Goal: Transaction & Acquisition: Purchase product/service

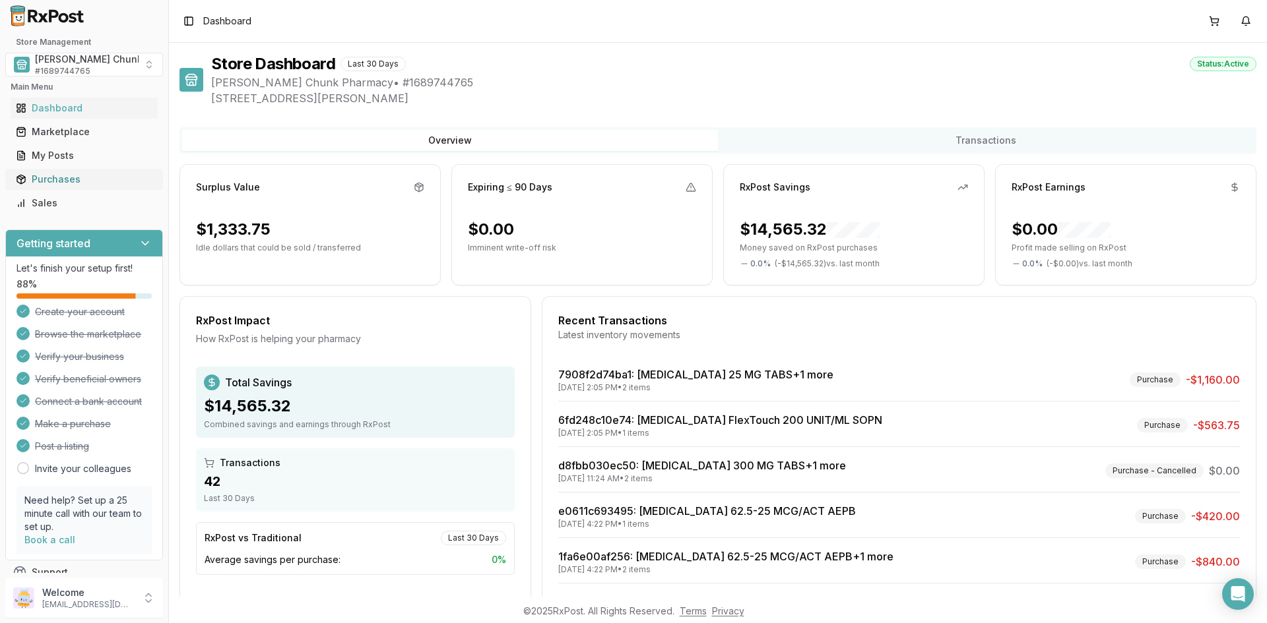
click at [55, 181] on div "Purchases" at bounding box center [84, 179] width 137 height 13
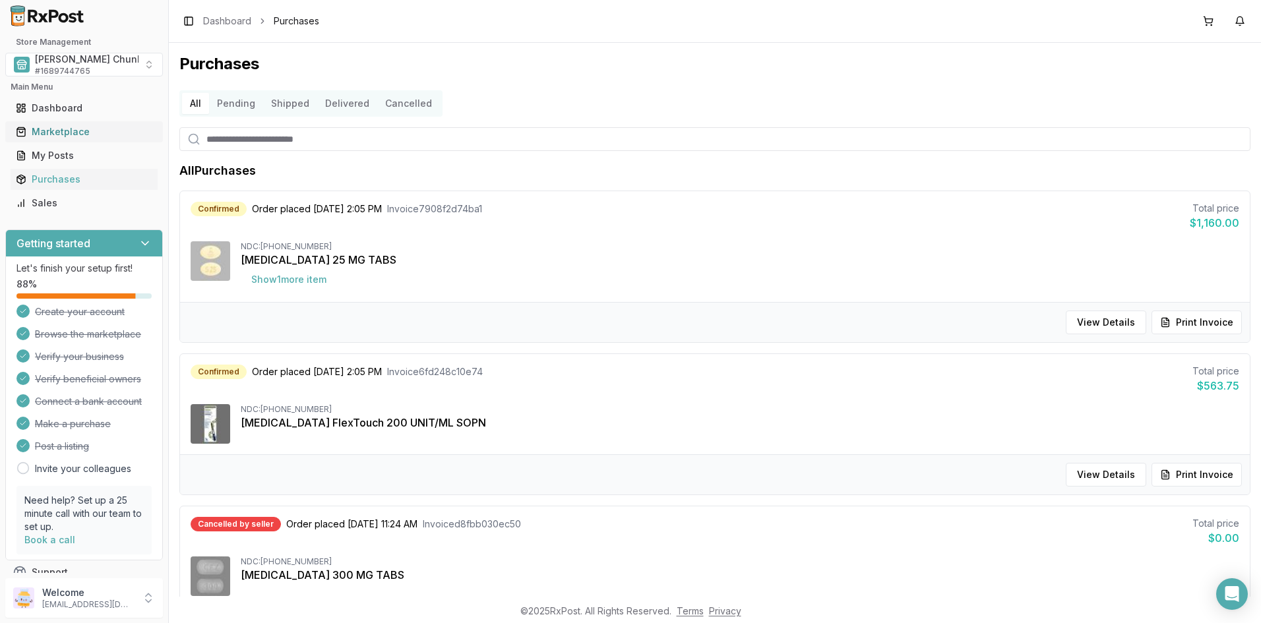
click at [72, 127] on div "Marketplace" at bounding box center [84, 131] width 137 height 13
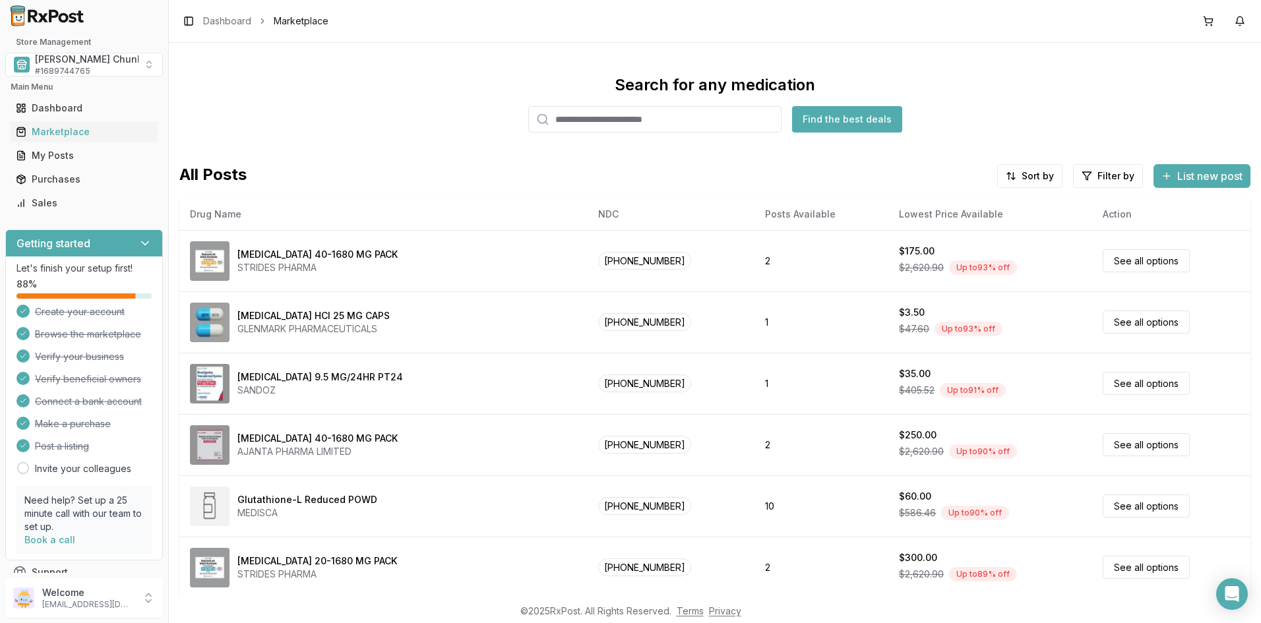
click at [625, 118] on input "search" at bounding box center [654, 119] width 253 height 26
type input "****"
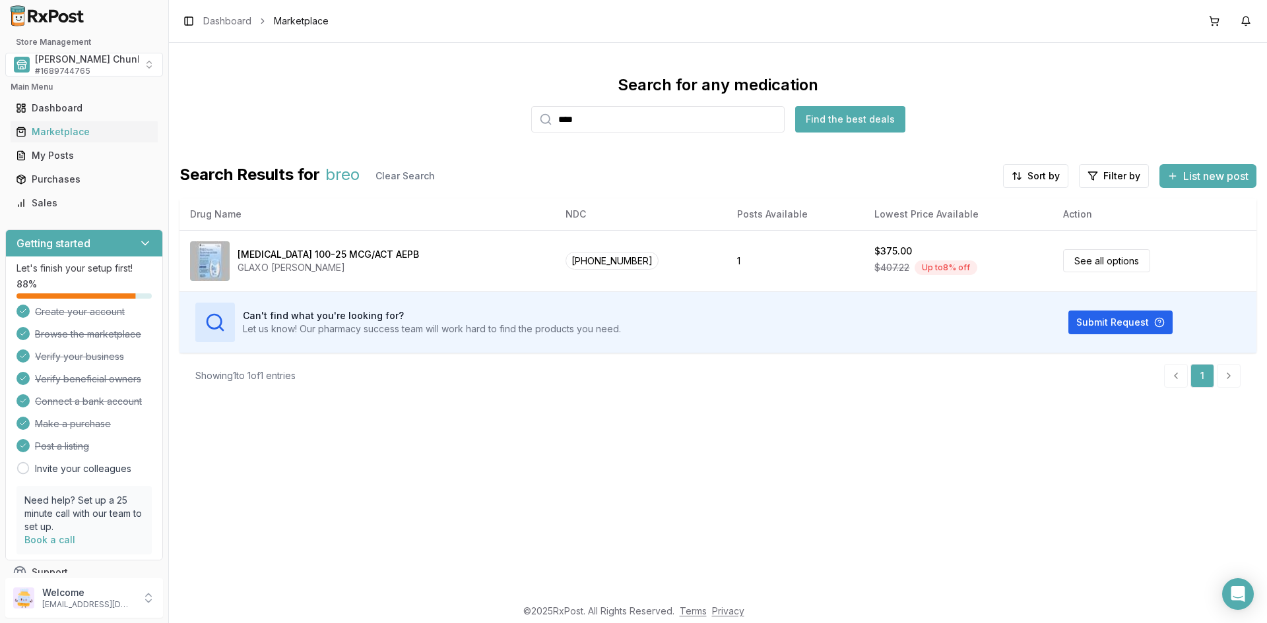
click at [699, 433] on div "Search for any medication **** Find the best deals Search Results for breo Clea…" at bounding box center [718, 320] width 1098 height 554
click at [63, 56] on span "[PERSON_NAME] Chunk Pharmacy" at bounding box center [113, 59] width 156 height 13
click at [78, 142] on span "Care Options Rx Group" at bounding box center [103, 140] width 105 height 13
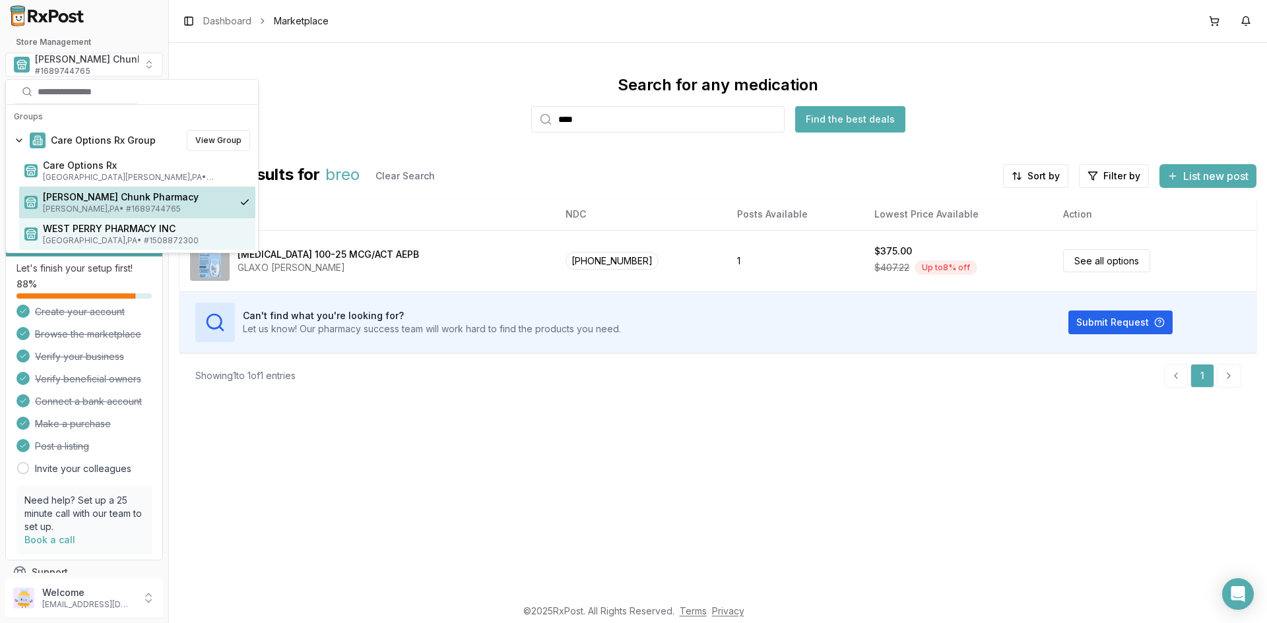
click at [86, 230] on span "WEST PERRY PHARMACY INC" at bounding box center [146, 228] width 207 height 13
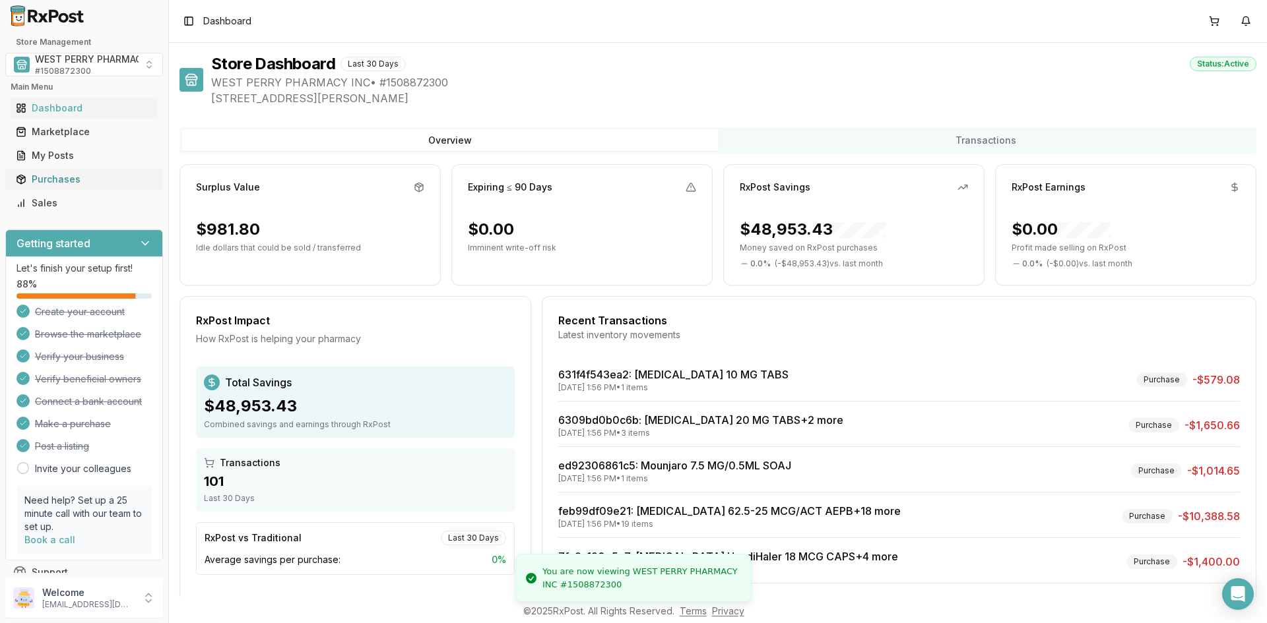
click at [44, 173] on div "Purchases" at bounding box center [84, 179] width 137 height 13
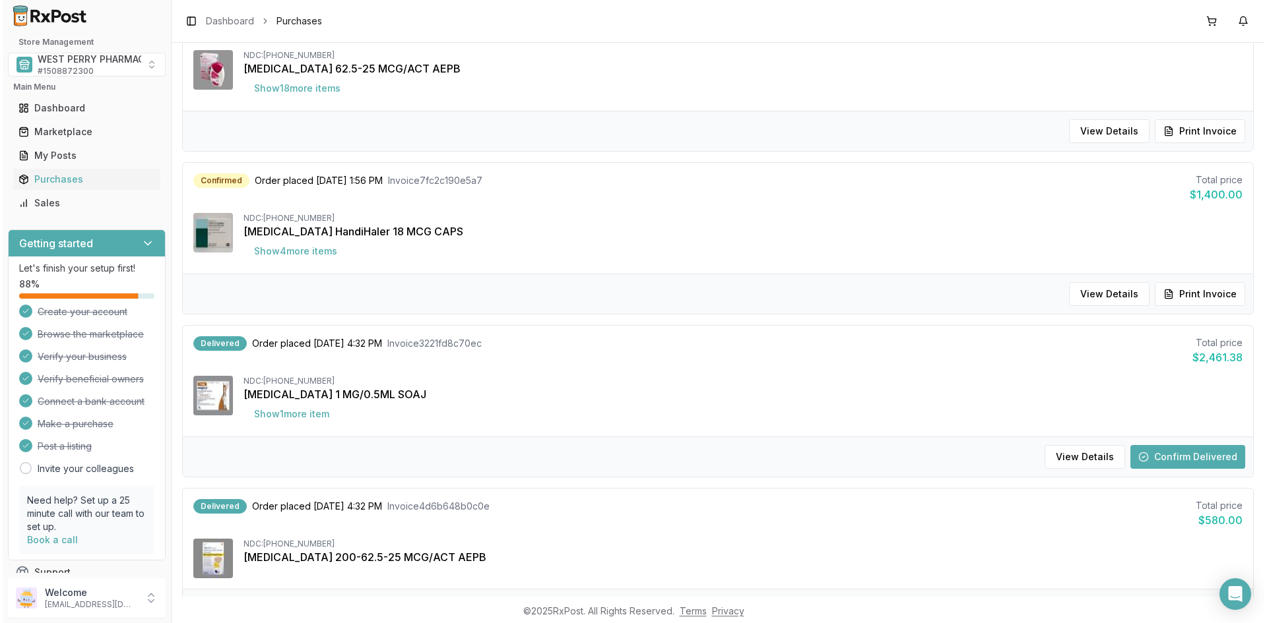
scroll to position [660, 0]
click at [319, 257] on button "Show 4 more item s" at bounding box center [293, 251] width 104 height 24
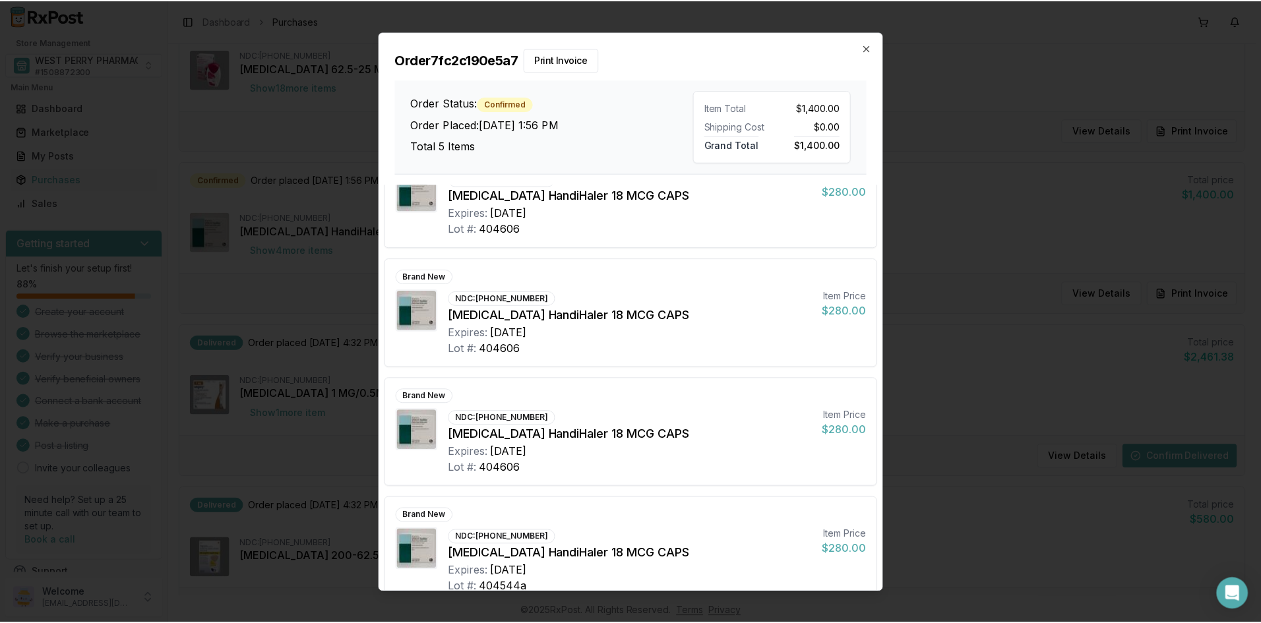
scroll to position [189, 0]
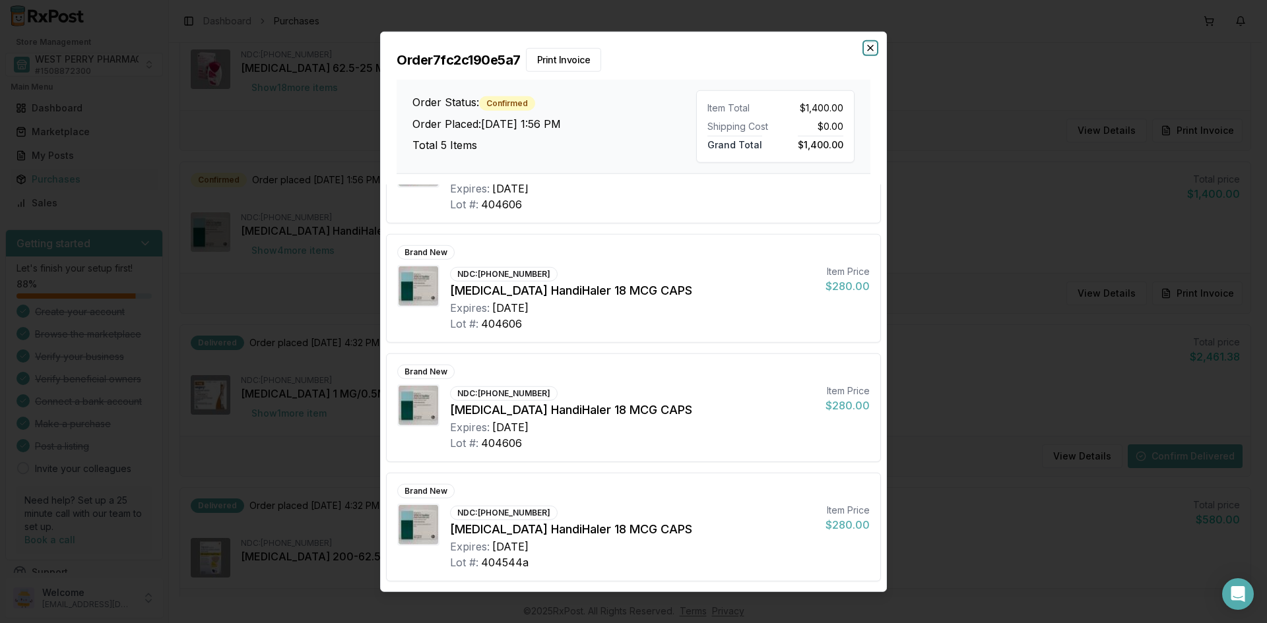
click at [870, 47] on icon "button" at bounding box center [869, 47] width 5 height 5
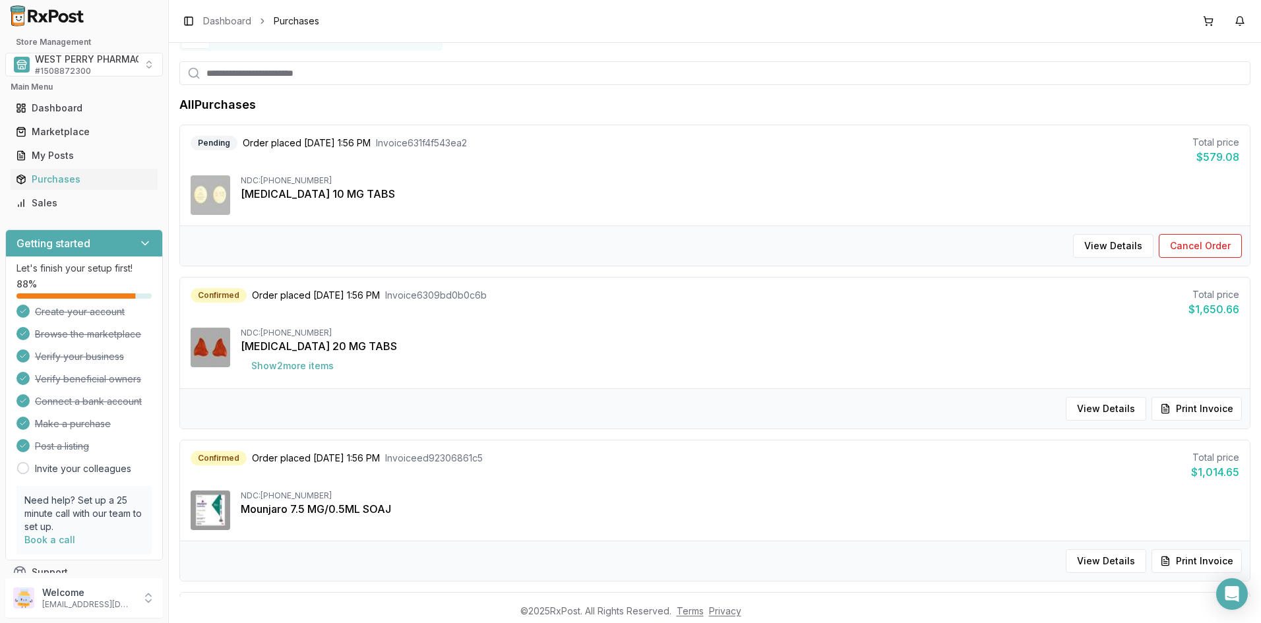
scroll to position [0, 0]
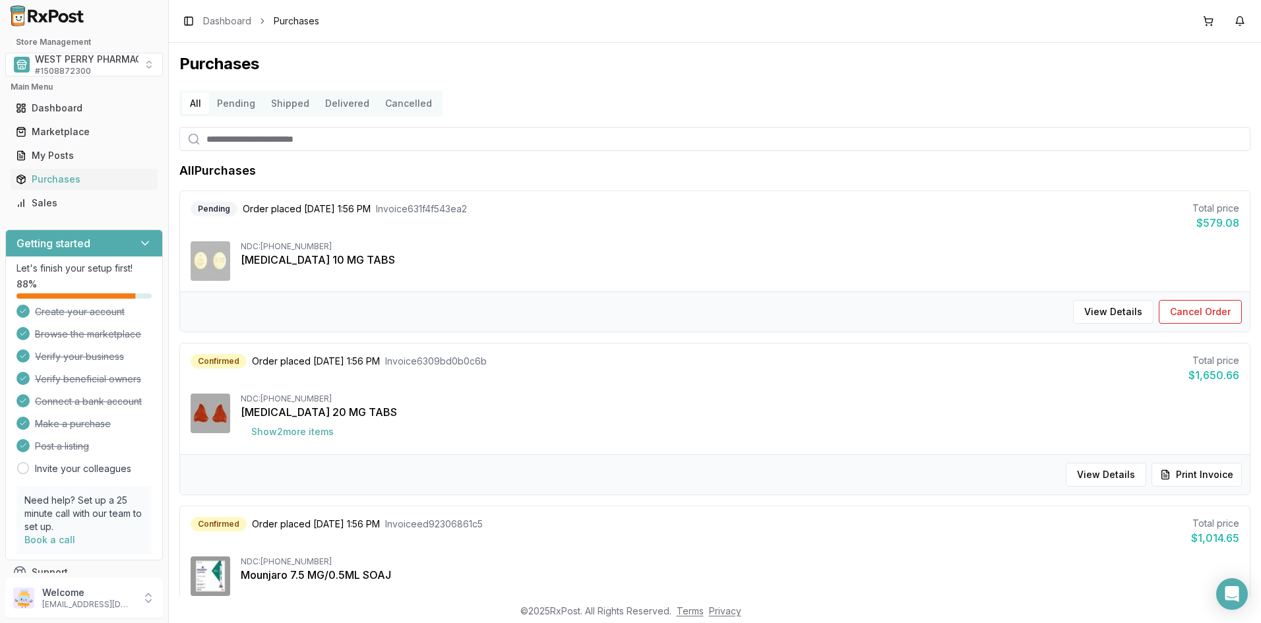
click at [247, 144] on input "search" at bounding box center [714, 139] width 1071 height 24
click at [82, 133] on div "Marketplace" at bounding box center [84, 131] width 137 height 13
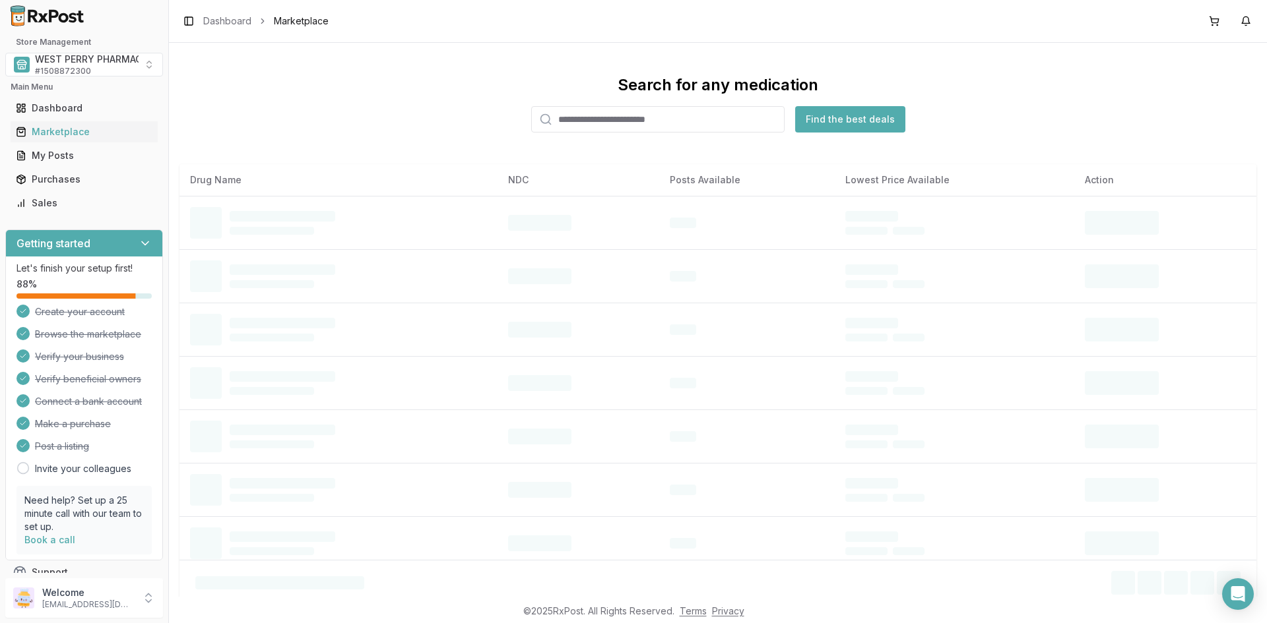
click at [584, 125] on input "search" at bounding box center [657, 119] width 253 height 26
type input "*"
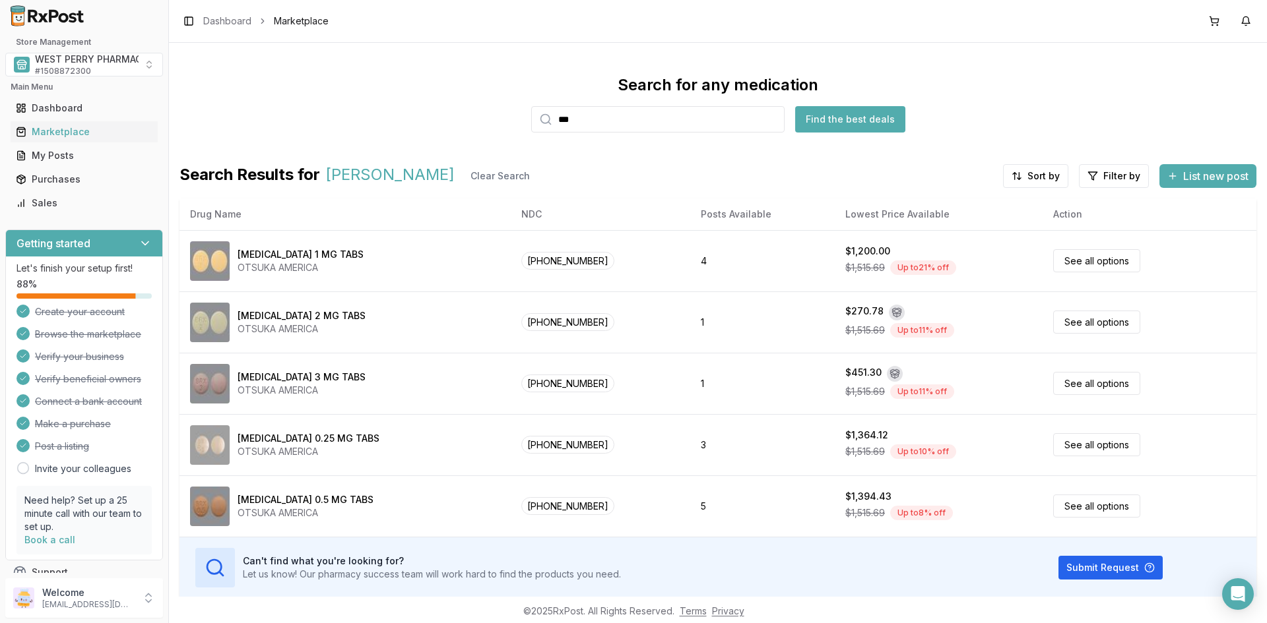
type input "***"
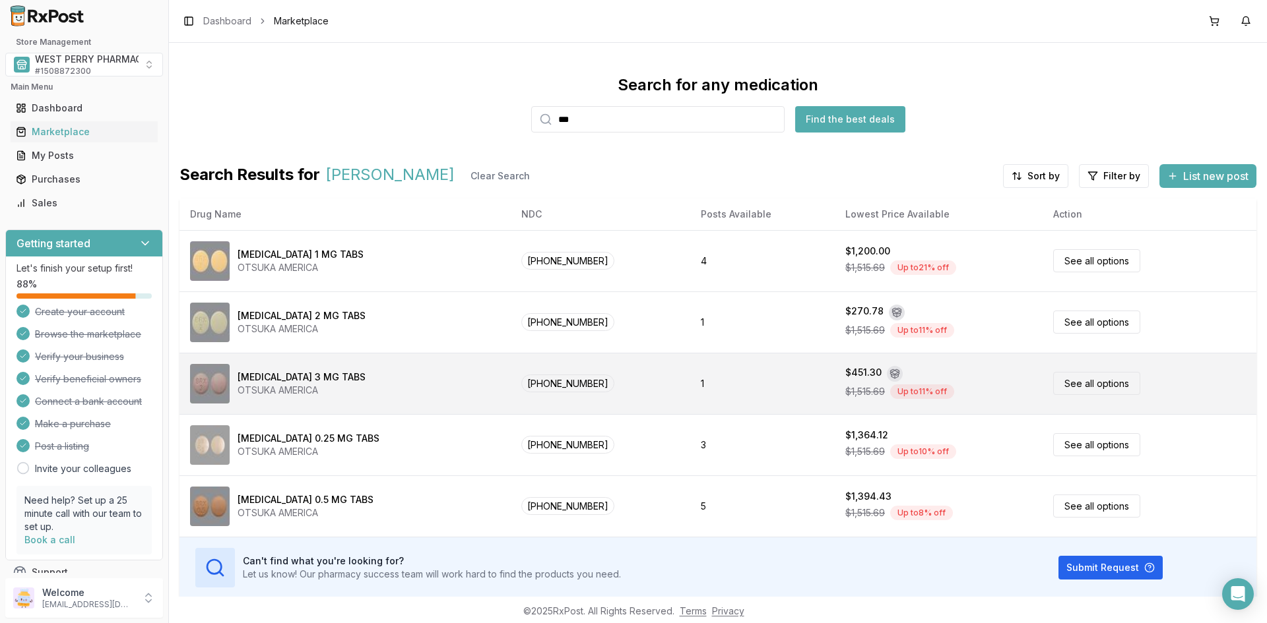
click at [299, 377] on div "[MEDICAL_DATA] 3 MG TABS" at bounding box center [301, 377] width 128 height 13
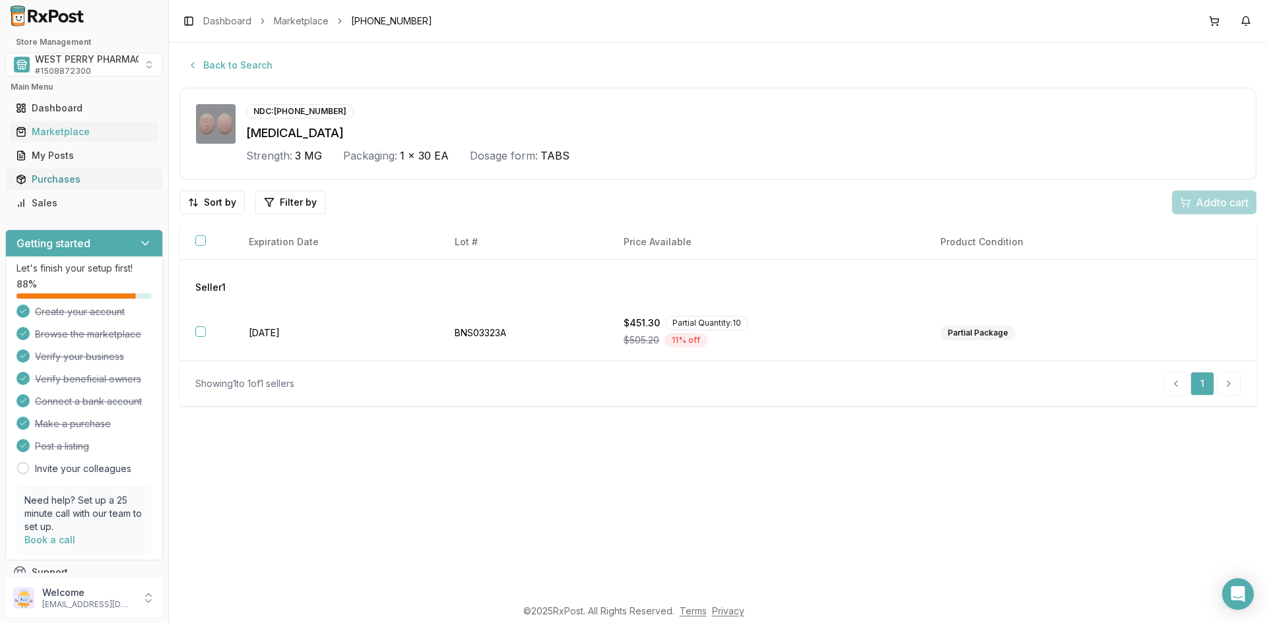
click at [49, 179] on div "Purchases" at bounding box center [84, 179] width 137 height 13
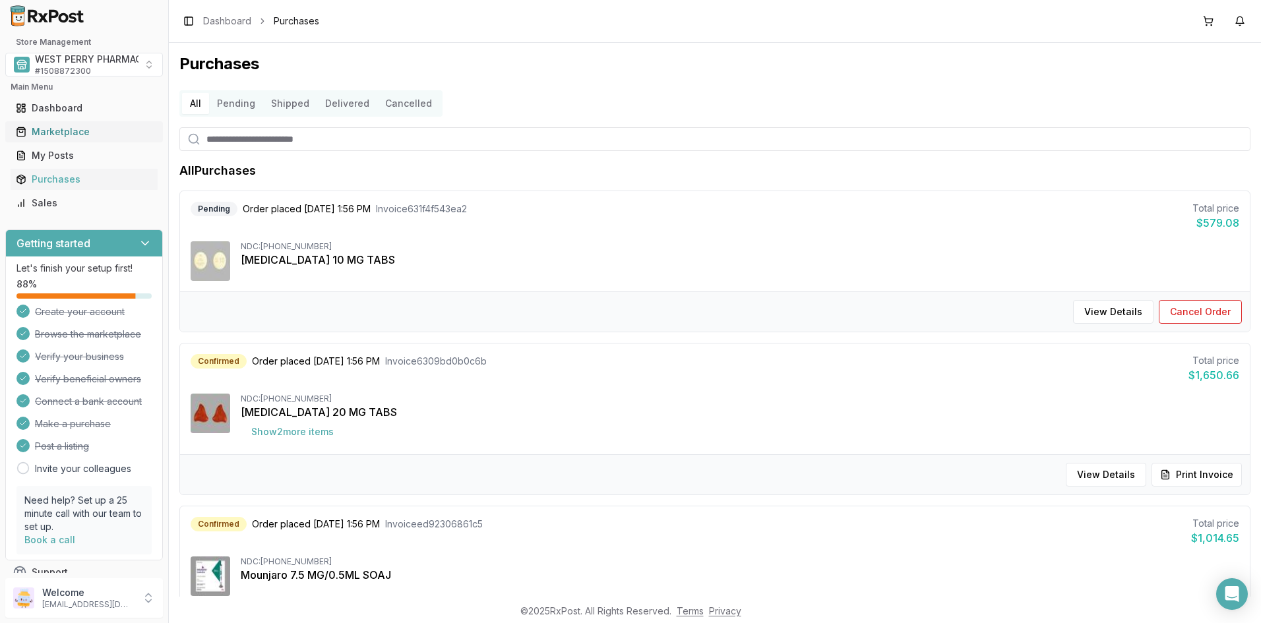
click at [52, 131] on div "Marketplace" at bounding box center [84, 131] width 137 height 13
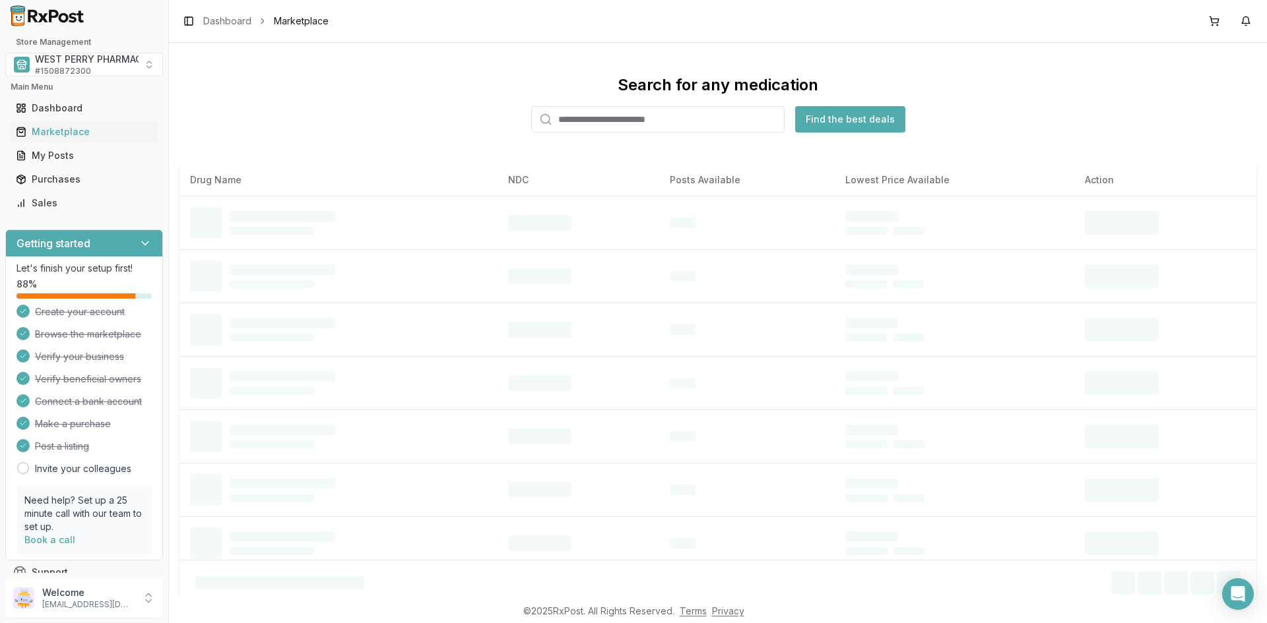
click at [594, 118] on input "search" at bounding box center [657, 119] width 253 height 26
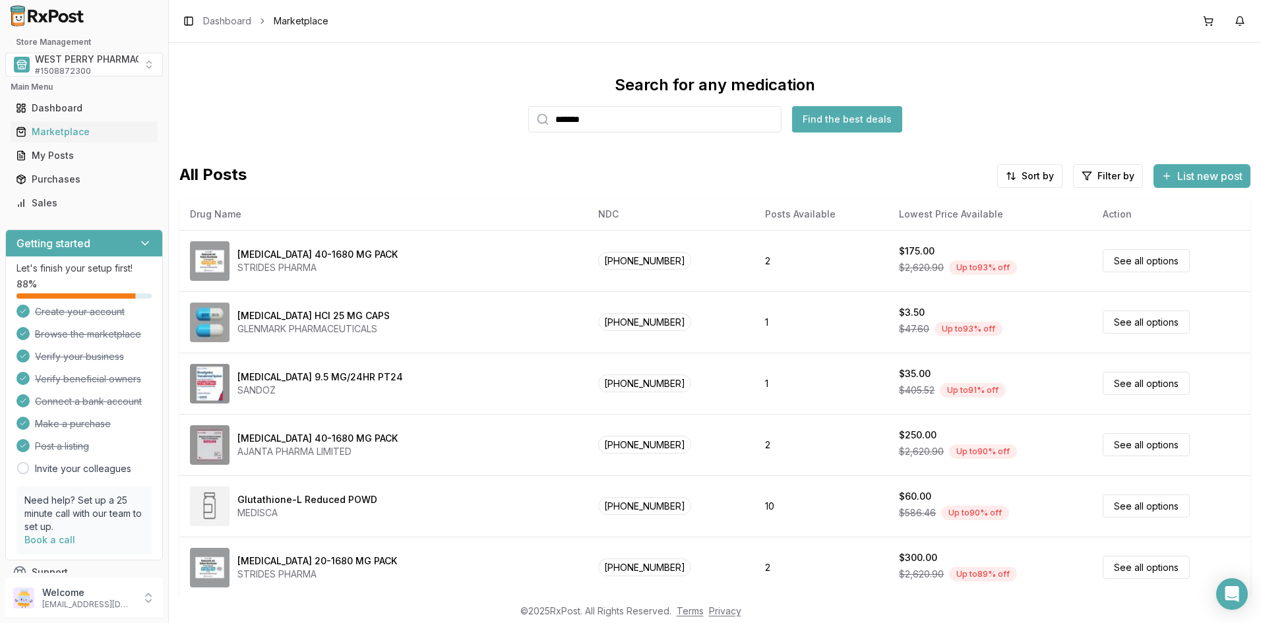
type input "*******"
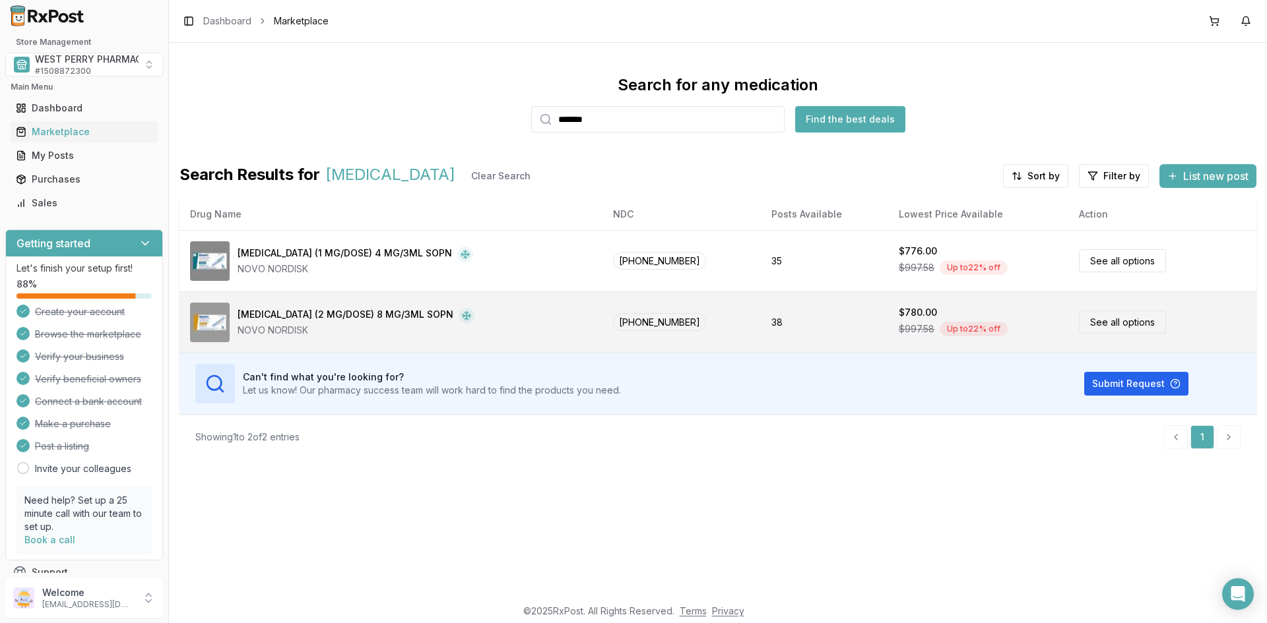
click at [346, 316] on div "[MEDICAL_DATA] (2 MG/DOSE) 8 MG/3ML SOPN" at bounding box center [345, 316] width 216 height 16
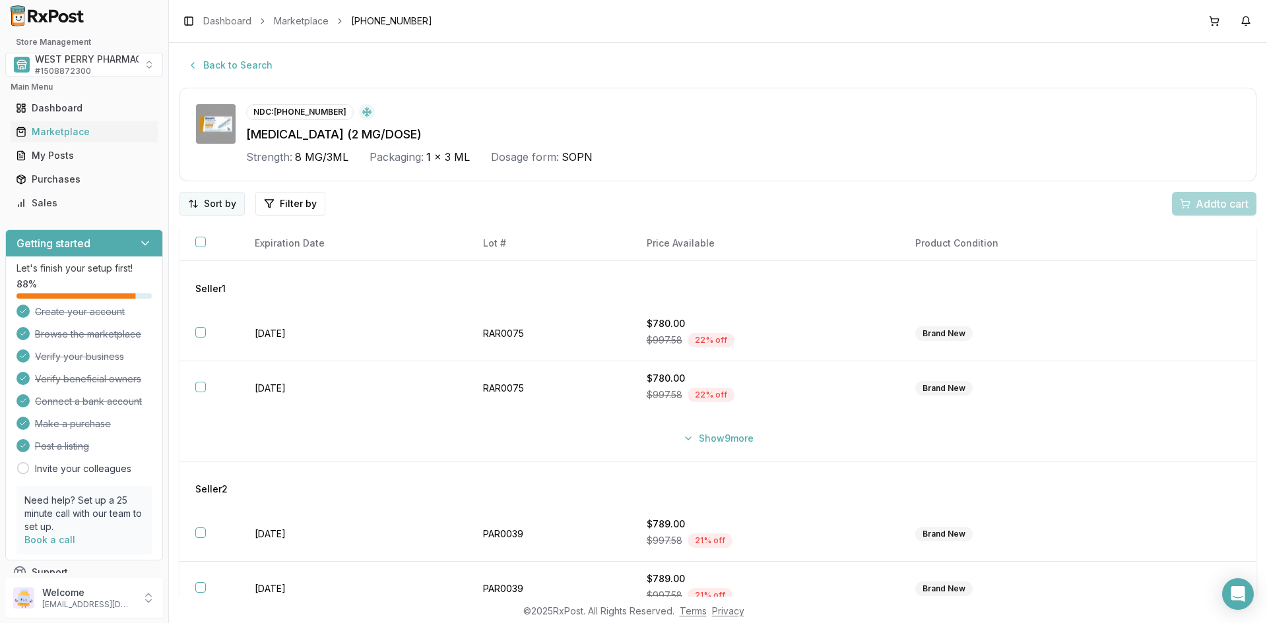
click at [224, 201] on html "Store Management WEST PERRY PHARMACY INC # 1508872300 Main Menu Dashboard Marke…" at bounding box center [633, 311] width 1267 height 623
click at [165, 273] on div "Best Discount (High to Low)" at bounding box center [177, 281] width 125 height 34
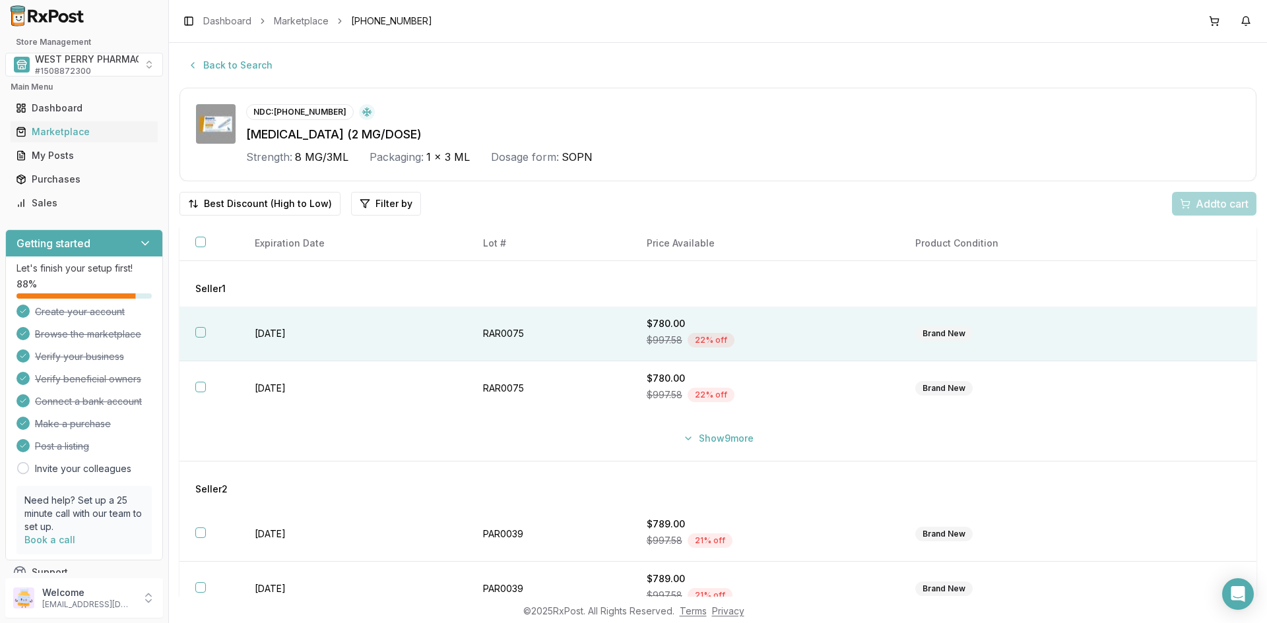
drag, startPoint x: 196, startPoint y: 332, endPoint x: 197, endPoint y: 342, distance: 10.0
click at [197, 332] on button "button" at bounding box center [200, 332] width 11 height 11
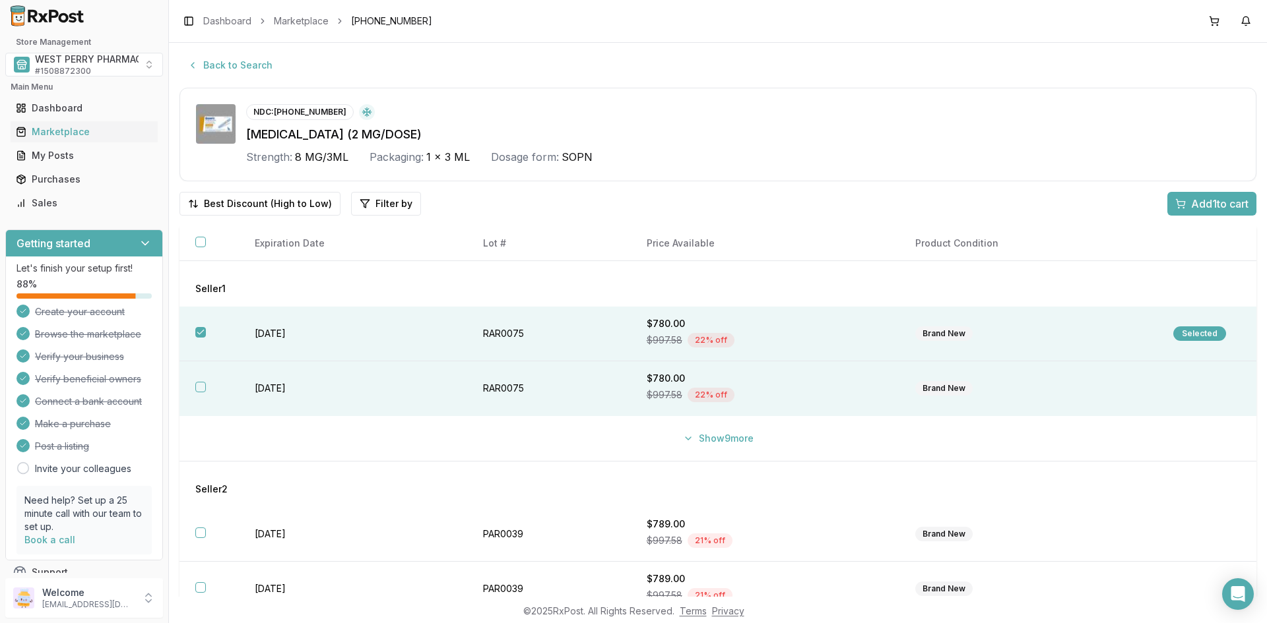
click at [201, 382] on button "button" at bounding box center [200, 387] width 11 height 11
click at [705, 443] on button "Show 9 more" at bounding box center [718, 439] width 86 height 24
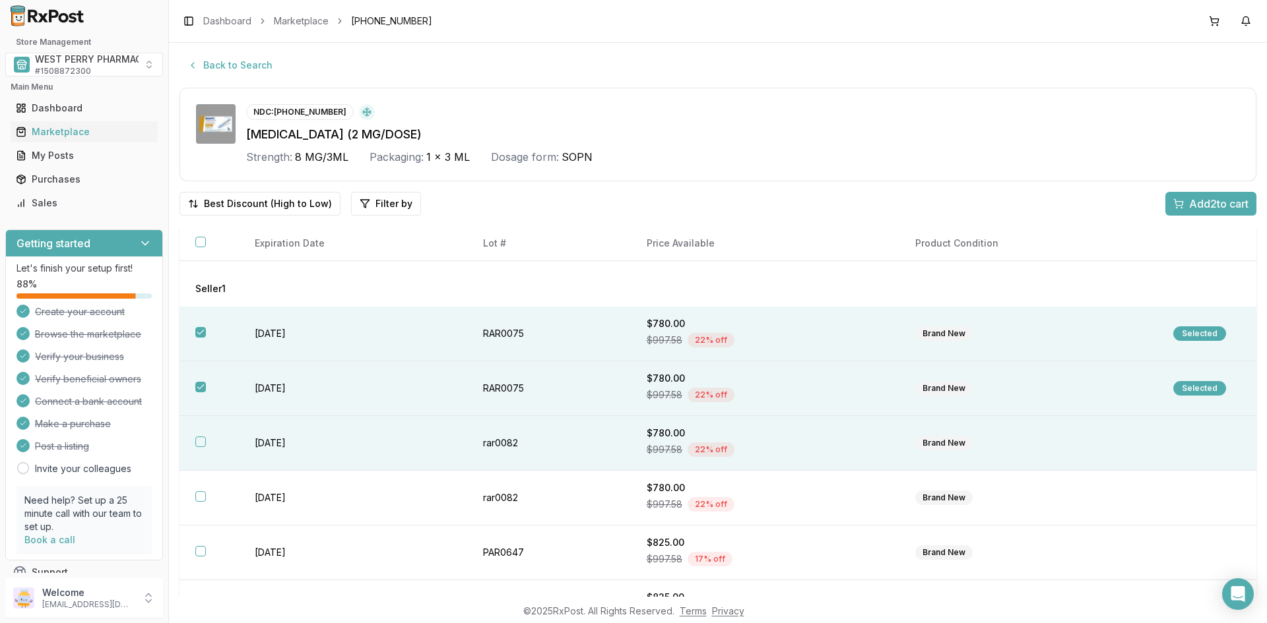
click at [274, 445] on td "[DATE]" at bounding box center [353, 443] width 228 height 55
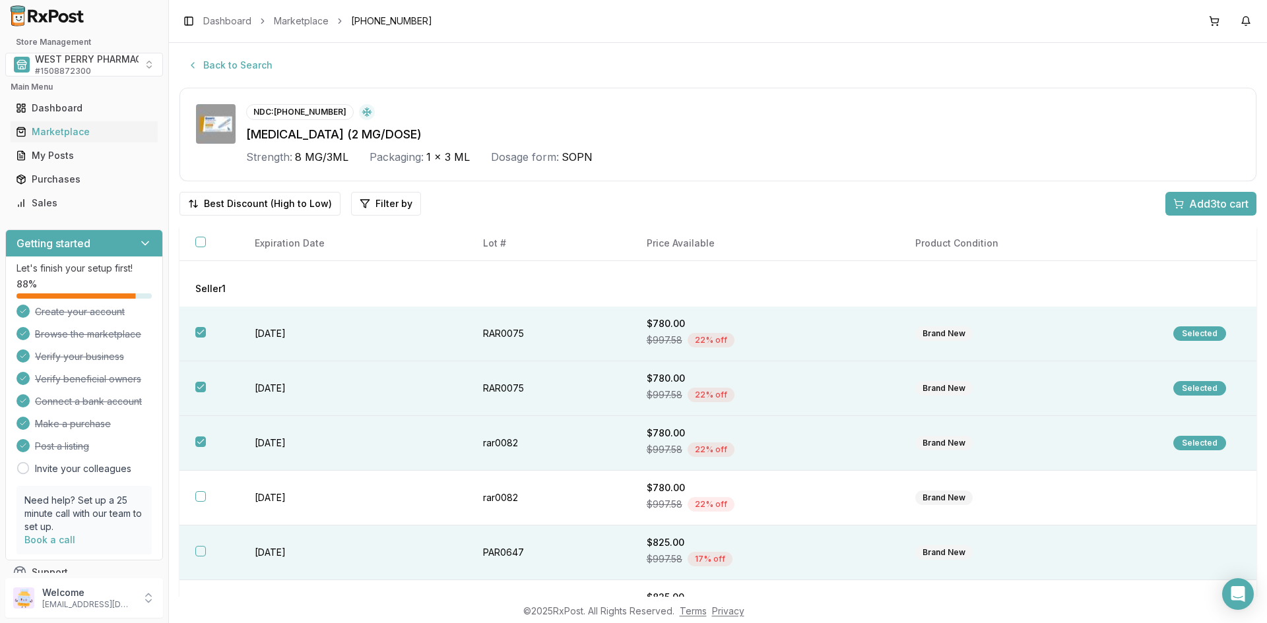
drag, startPoint x: 269, startPoint y: 491, endPoint x: 271, endPoint y: 530, distance: 38.3
click at [269, 492] on td "[DATE]" at bounding box center [353, 498] width 228 height 55
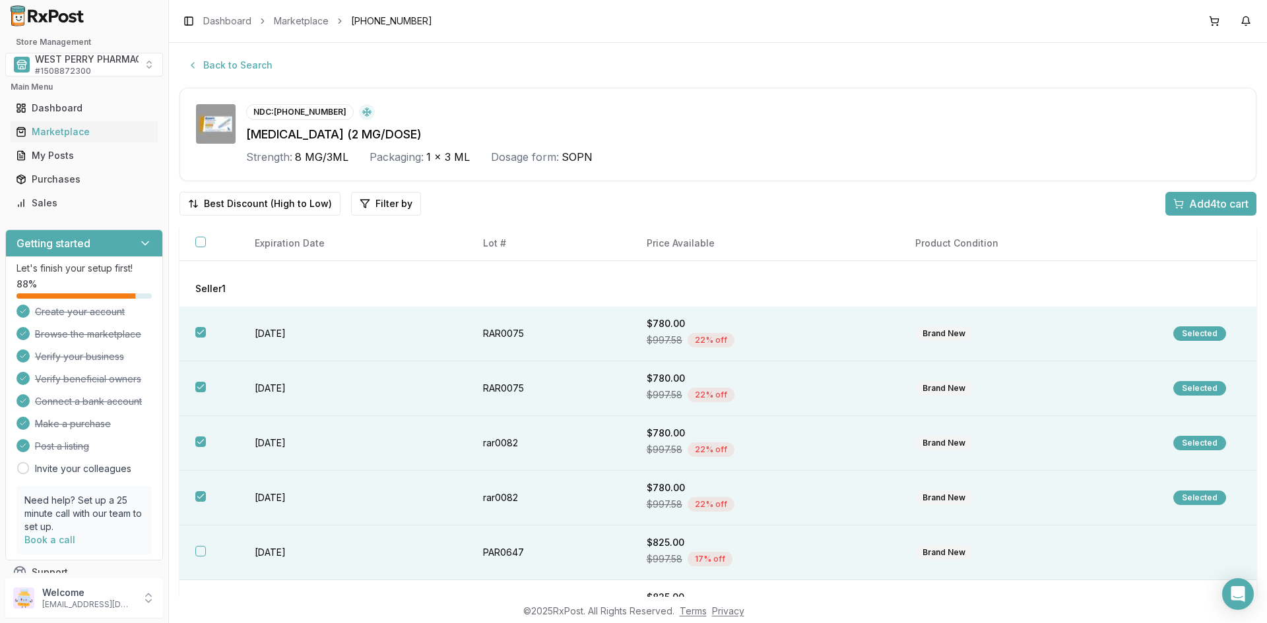
click at [269, 553] on td "[DATE]" at bounding box center [353, 553] width 228 height 55
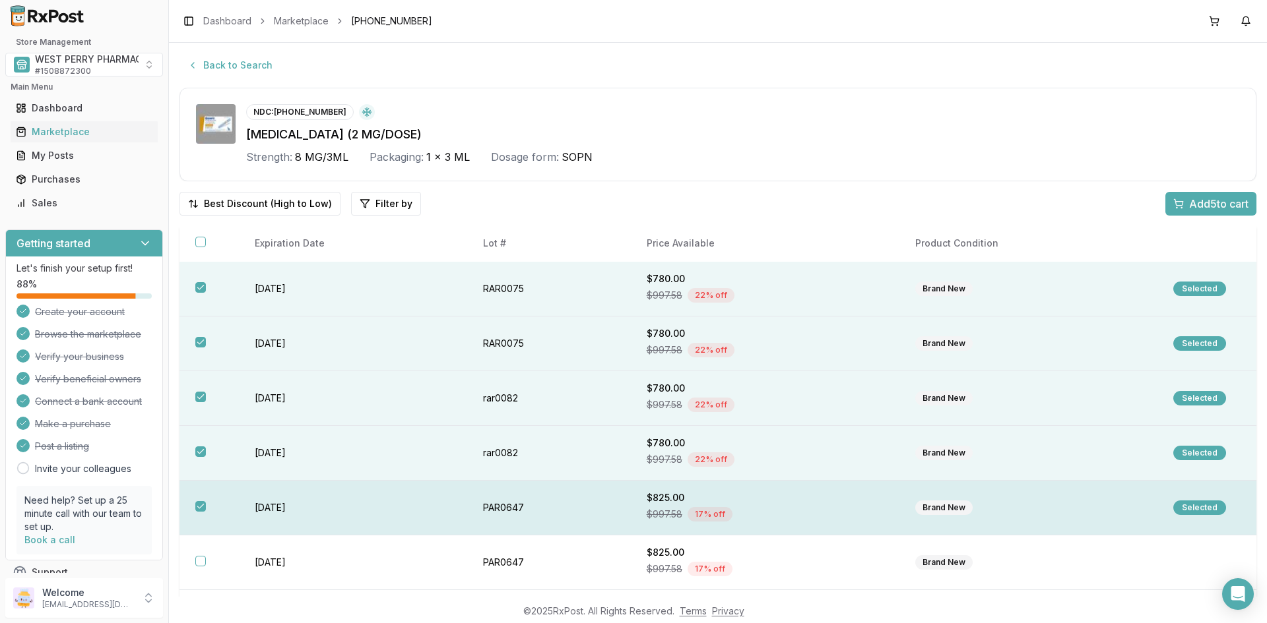
scroll to position [66, 0]
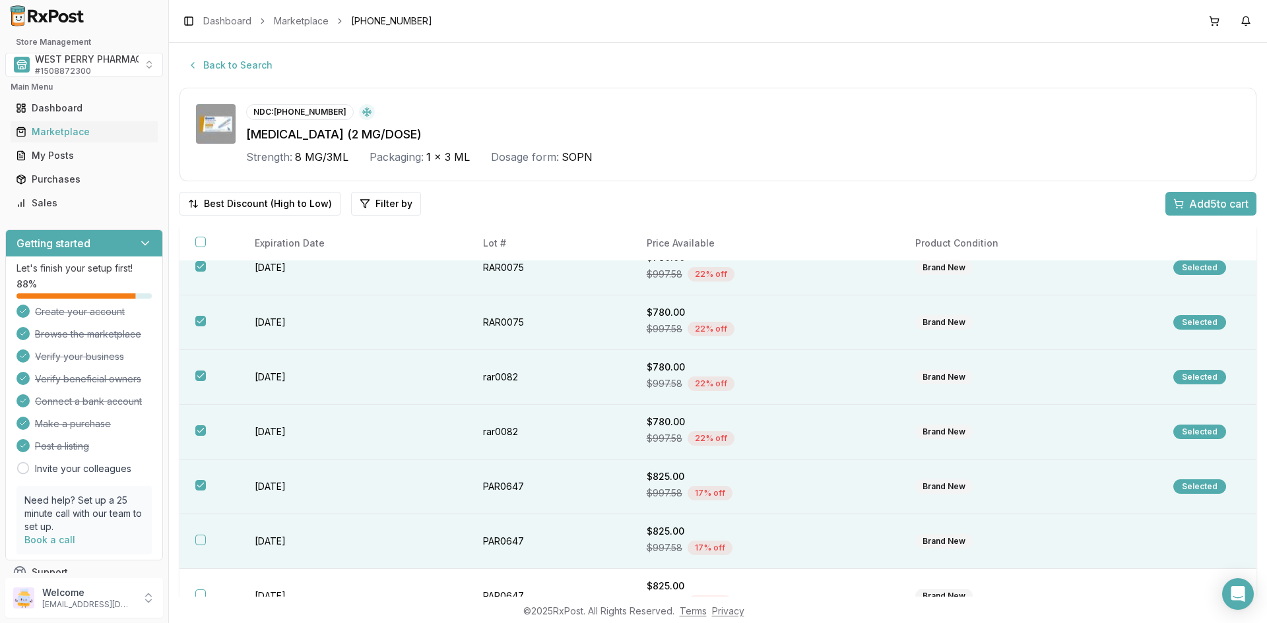
click at [275, 544] on td "[DATE]" at bounding box center [353, 542] width 228 height 55
click at [1199, 198] on span "Add 6 to cart" at bounding box center [1218, 204] width 59 height 16
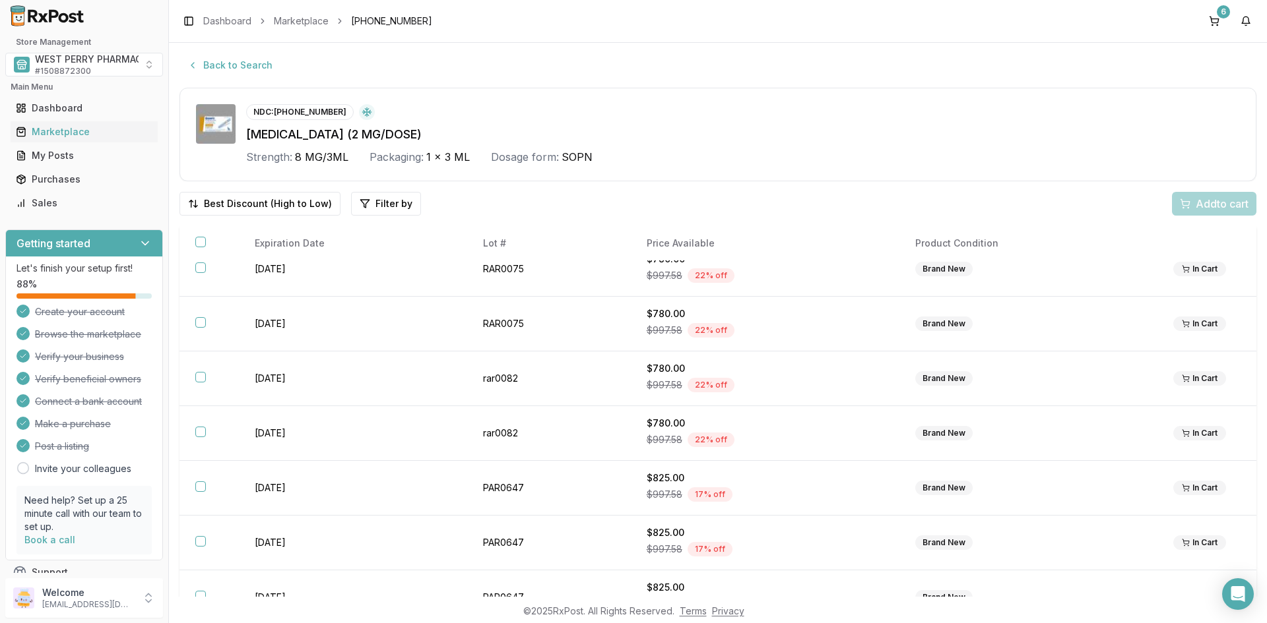
click at [681, 135] on div "[MEDICAL_DATA] (2 MG/DOSE)" at bounding box center [742, 134] width 993 height 18
